Goal: Information Seeking & Learning: Learn about a topic

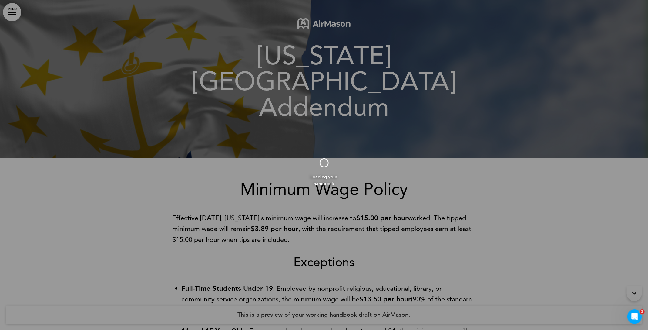
click at [389, 201] on div at bounding box center [324, 165] width 648 height 330
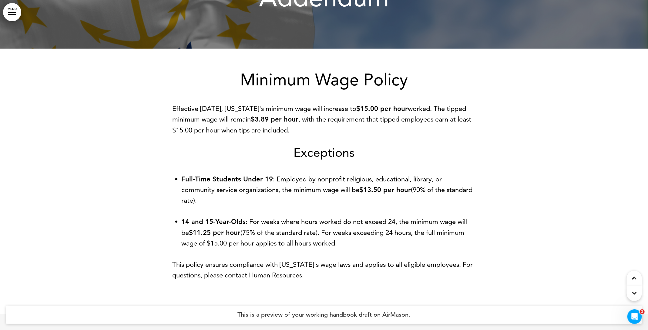
scroll to position [112, 0]
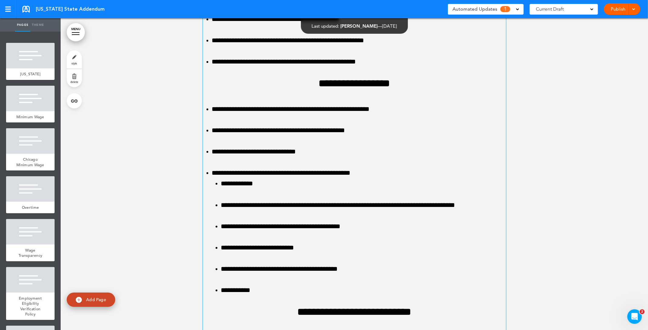
scroll to position [7823, 0]
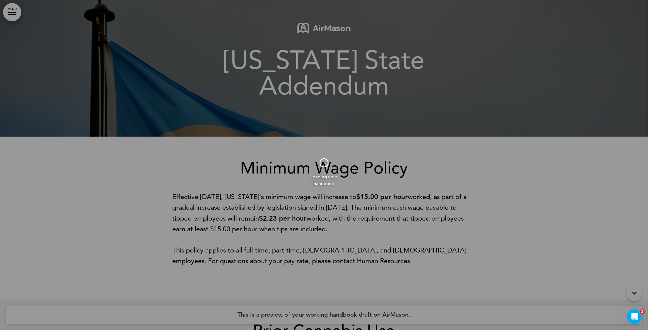
click at [377, 200] on div at bounding box center [324, 165] width 648 height 330
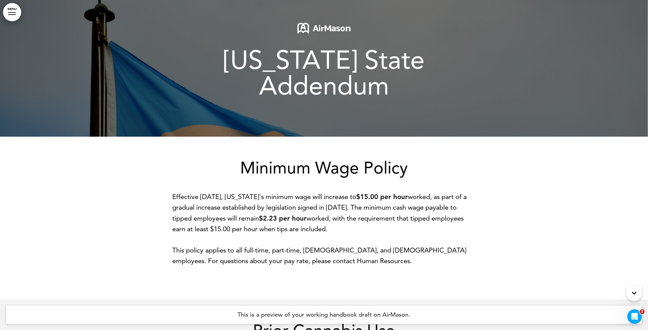
click at [378, 200] on p "Effective January 1, 2025, Delaware's minimum wage will increase to $15.00 per …" at bounding box center [324, 212] width 303 height 43
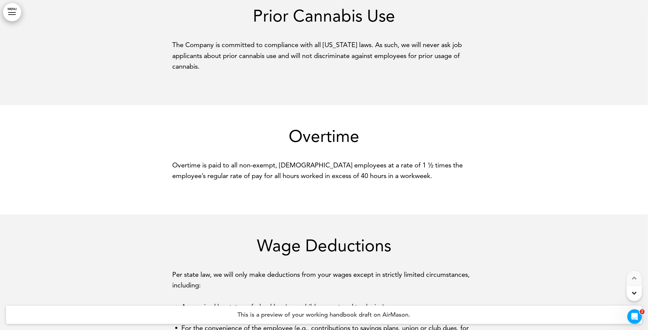
scroll to position [1214, 0]
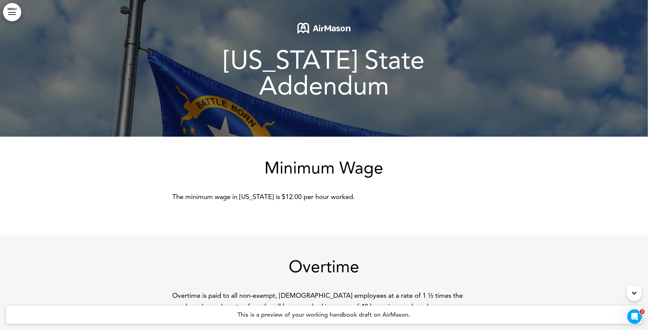
click at [354, 159] on div "Minimum Wage The minimum wage in Nevada is $12.00 per hour worked." at bounding box center [324, 180] width 303 height 42
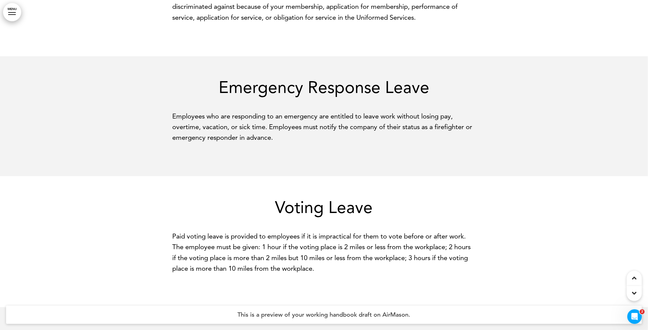
scroll to position [1196, 0]
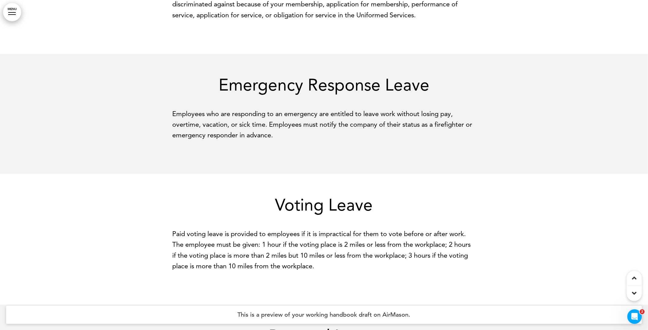
click at [234, 108] on p "Employees who are responding to an emergency are entitled to leave work without…" at bounding box center [324, 124] width 303 height 32
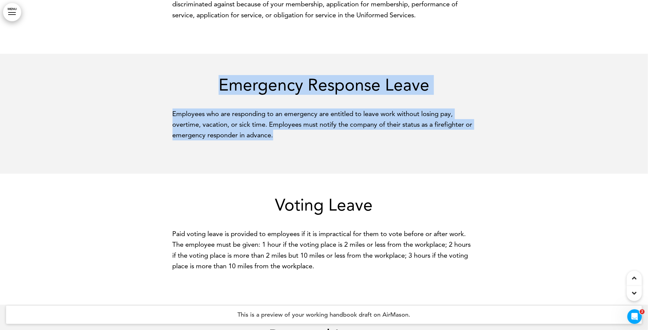
drag, startPoint x: 219, startPoint y: 53, endPoint x: 316, endPoint y: 125, distance: 121.0
click at [316, 125] on div "Emergency Response Leave Employees who are responding to an emergency are entit…" at bounding box center [324, 114] width 303 height 120
copy div "Emergency Response Leave Employees who are responding to an emergency are entit…"
